Goal: Information Seeking & Learning: Check status

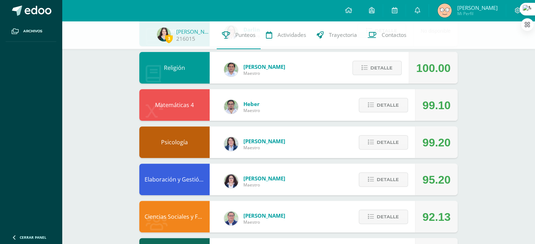
scroll to position [214, 0]
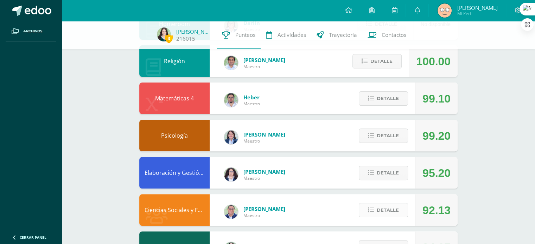
click at [378, 210] on span "Detalle" at bounding box center [388, 210] width 22 height 13
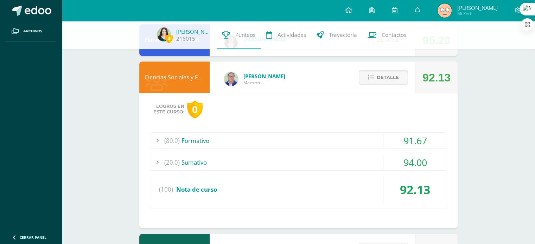
scroll to position [347, 0]
click at [242, 163] on div "(20.0) Sumativo" at bounding box center [298, 163] width 296 height 16
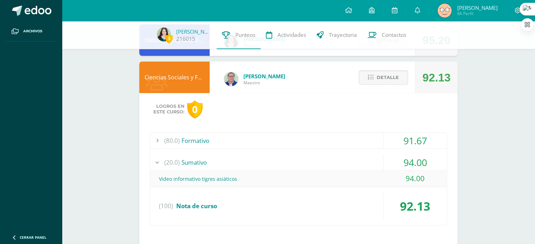
click at [246, 157] on div "(20.0) Sumativo" at bounding box center [298, 163] width 296 height 16
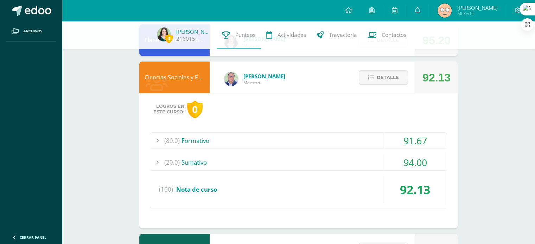
click at [216, 140] on div "(80.0) Formativo" at bounding box center [298, 141] width 296 height 16
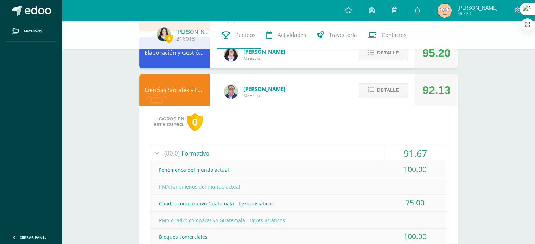
scroll to position [330, 0]
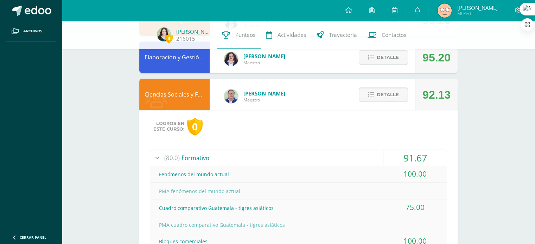
click at [380, 93] on span "Detalle" at bounding box center [388, 94] width 22 height 13
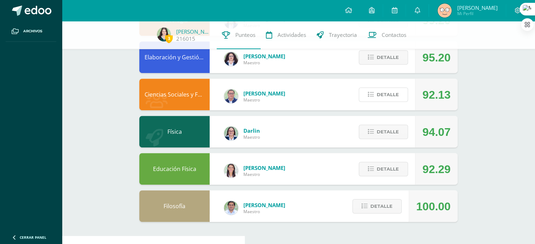
scroll to position [322, 0]
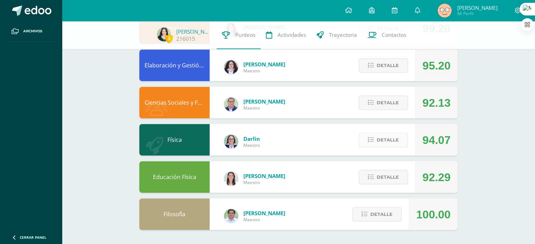
click at [382, 145] on span "Detalle" at bounding box center [388, 140] width 22 height 13
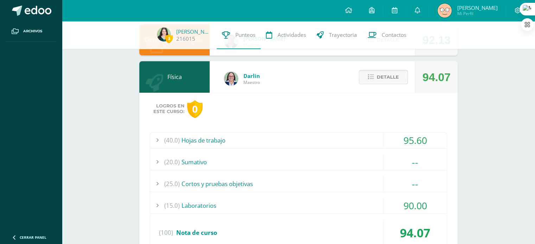
scroll to position [387, 0]
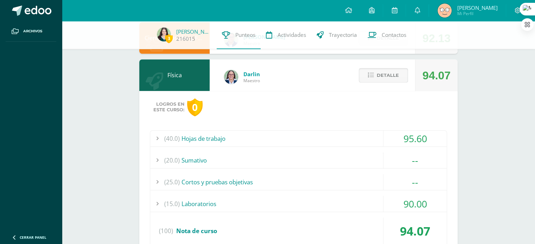
click at [395, 76] on span "Detalle" at bounding box center [388, 75] width 22 height 13
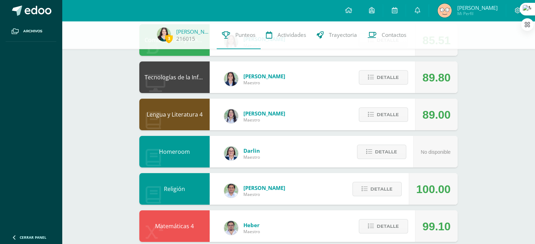
scroll to position [84, 0]
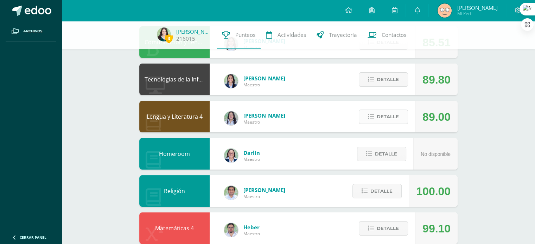
click at [381, 117] on span "Detalle" at bounding box center [388, 116] width 22 height 13
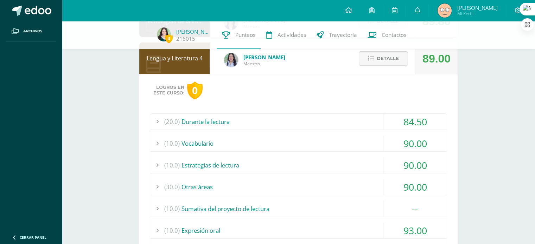
scroll to position [142, 0]
click at [378, 63] on span "Detalle" at bounding box center [388, 59] width 22 height 13
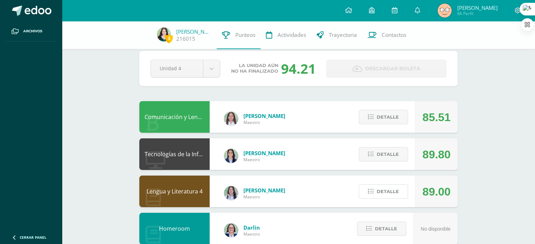
scroll to position [0, 0]
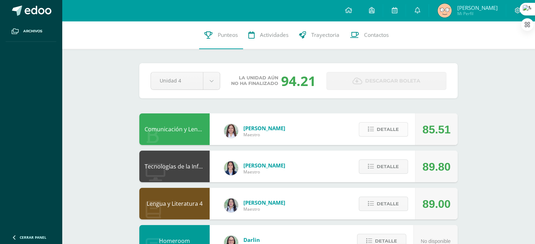
click at [364, 128] on button "Detalle" at bounding box center [383, 129] width 49 height 14
click at [381, 128] on span at bounding box center [383, 129] width 34 height 9
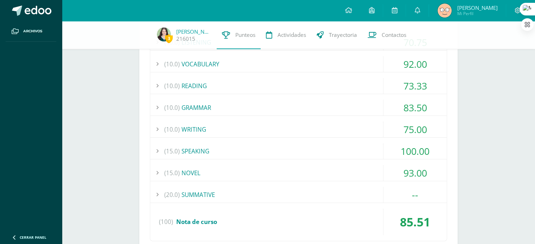
scroll to position [149, 0]
click at [214, 171] on div "(15.0) NOVEL" at bounding box center [298, 172] width 296 height 16
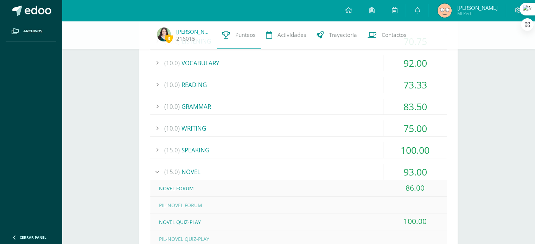
click at [214, 171] on div "(15.0) NOVEL" at bounding box center [298, 172] width 296 height 16
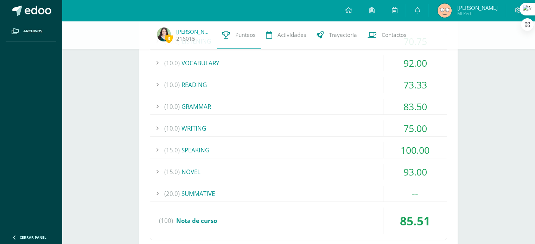
click at [219, 151] on div "(15.0) SPEAKING" at bounding box center [298, 150] width 296 height 16
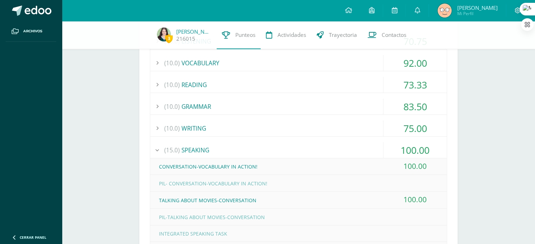
click at [219, 151] on div "(15.0) SPEAKING" at bounding box center [298, 150] width 296 height 16
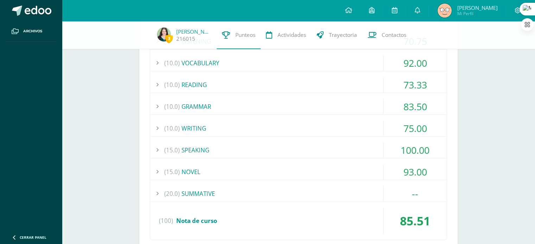
click at [189, 65] on div "(10.0) VOCABULARY" at bounding box center [298, 63] width 296 height 16
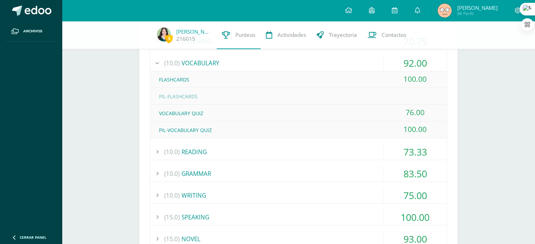
click at [189, 65] on div "(10.0) VOCABULARY" at bounding box center [298, 63] width 296 height 16
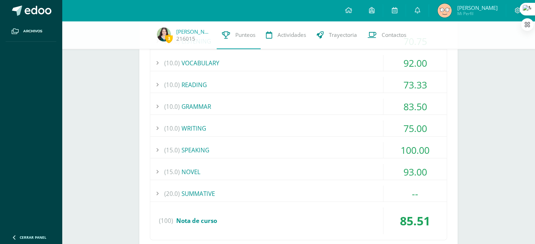
click at [189, 65] on div "(10.0) VOCABULARY" at bounding box center [298, 63] width 296 height 16
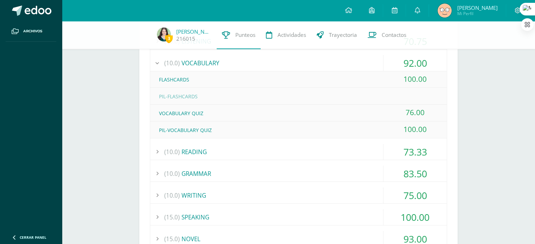
scroll to position [131, 0]
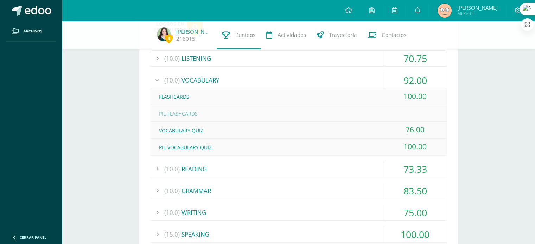
click at [186, 78] on div "(10.0) VOCABULARY" at bounding box center [298, 80] width 296 height 16
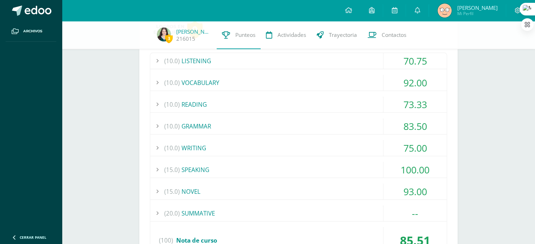
scroll to position [129, 0]
click at [195, 146] on div "(10.0) WRITING" at bounding box center [298, 149] width 296 height 16
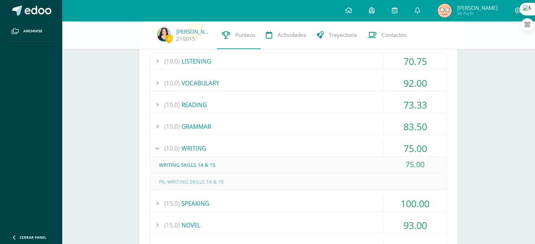
click at [195, 146] on div "(10.0) WRITING" at bounding box center [298, 149] width 296 height 16
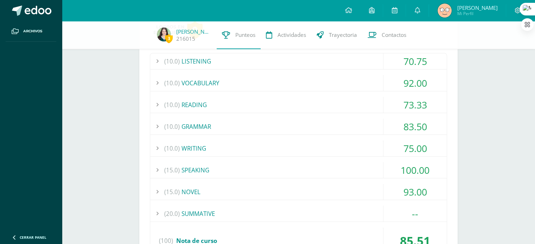
click at [249, 164] on div "(15.0) SPEAKING" at bounding box center [298, 170] width 296 height 16
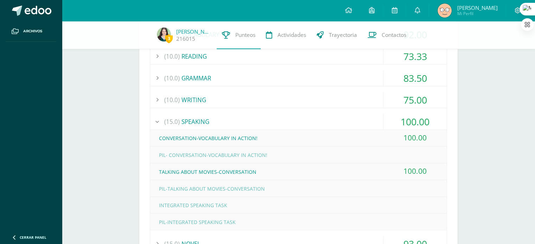
scroll to position [204, 0]
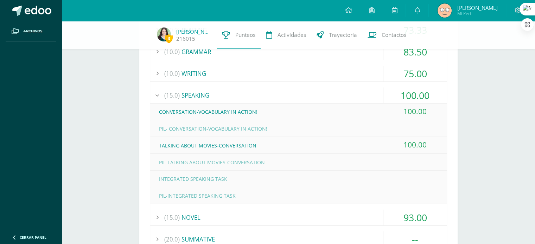
click at [232, 99] on div "(15.0) SPEAKING" at bounding box center [298, 96] width 296 height 16
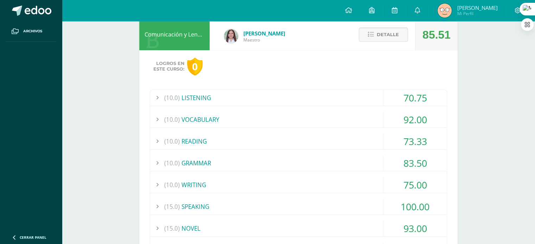
scroll to position [0, 0]
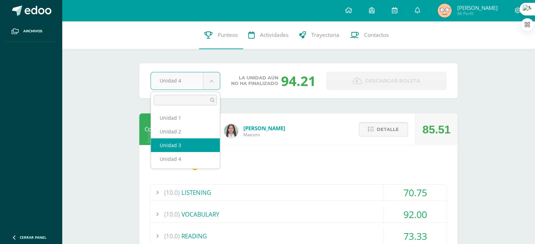
select select "Unidad 3"
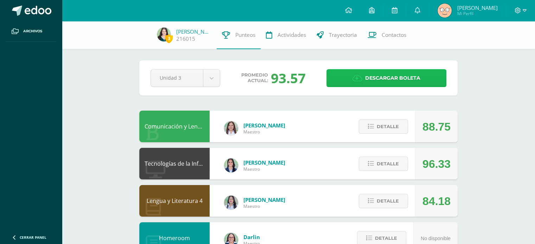
click at [362, 78] on icon at bounding box center [357, 79] width 10 height 8
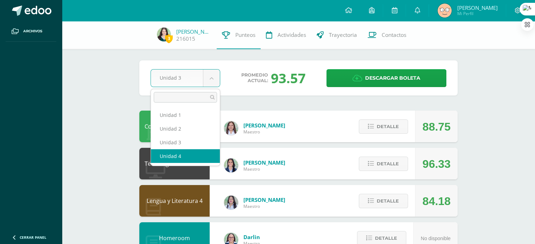
select select "Unidad 4"
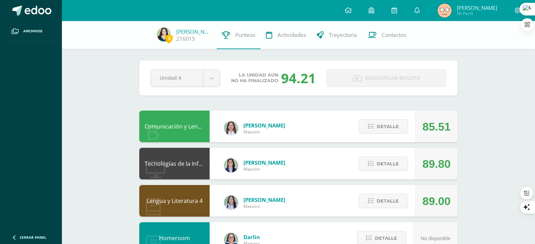
scroll to position [18, 0]
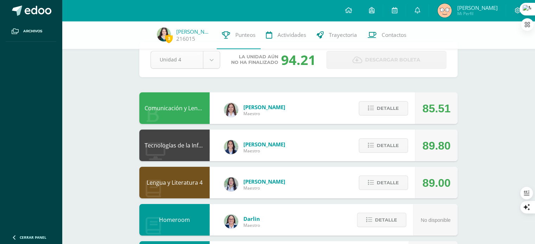
select select "Unidad 3"
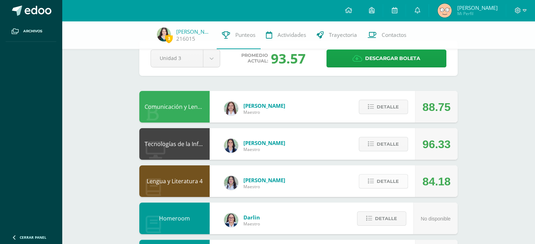
scroll to position [20, 0]
click at [379, 178] on span "Detalle" at bounding box center [388, 181] width 22 height 13
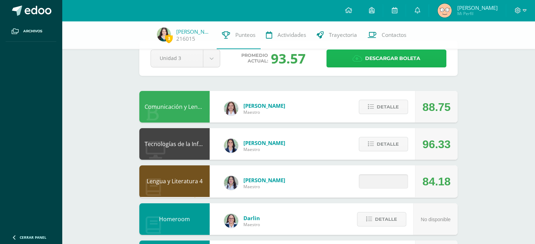
click at [364, 56] on link "Descargar boleta" at bounding box center [386, 59] width 120 height 18
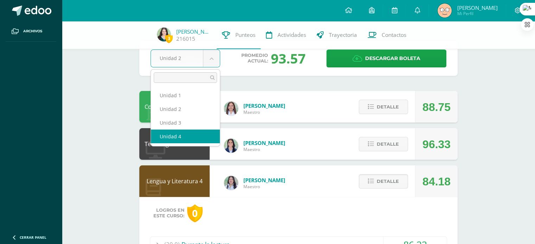
select select "Unidad 4"
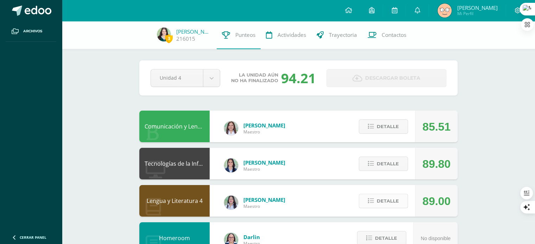
click at [391, 204] on span "Detalle" at bounding box center [388, 201] width 22 height 13
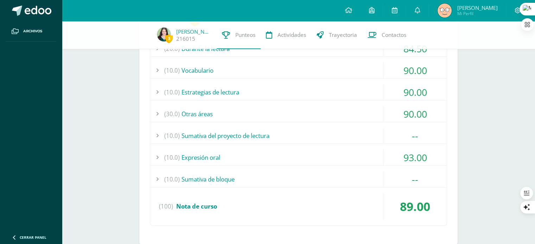
scroll to position [216, 0]
click at [241, 112] on div "(30.0) Otras áreas" at bounding box center [298, 114] width 296 height 16
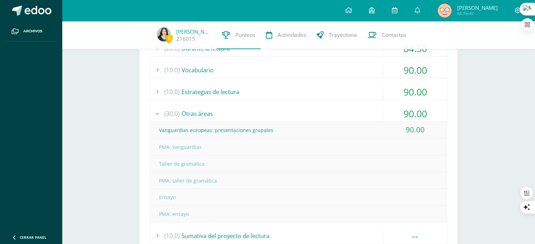
click at [241, 112] on div "(30.0) Otras áreas" at bounding box center [298, 114] width 296 height 16
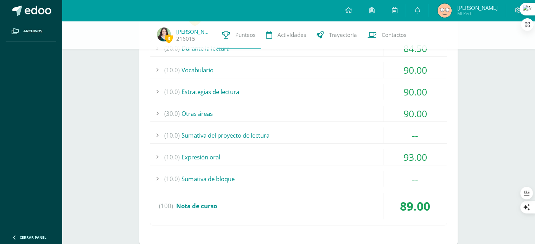
click at [239, 160] on div "(10.0) Expresión oral" at bounding box center [298, 157] width 296 height 16
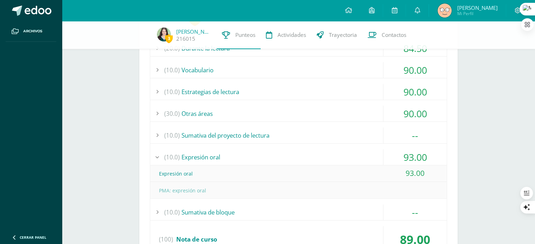
click at [239, 160] on div "(10.0) Expresión oral" at bounding box center [298, 157] width 296 height 16
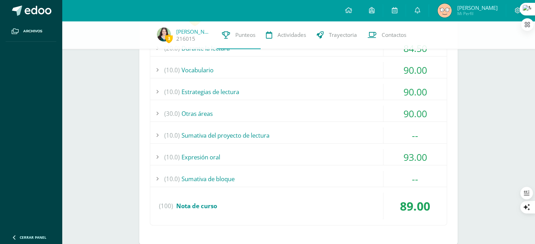
click at [236, 173] on div "(10.0) Sumativa de bloque" at bounding box center [298, 179] width 296 height 16
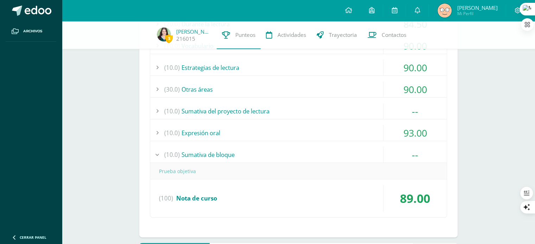
scroll to position [242, 0]
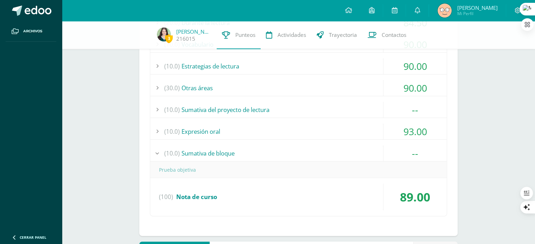
click at [249, 157] on div "(10.0) Sumativa de bloque" at bounding box center [298, 154] width 296 height 16
